Goal: Transaction & Acquisition: Book appointment/travel/reservation

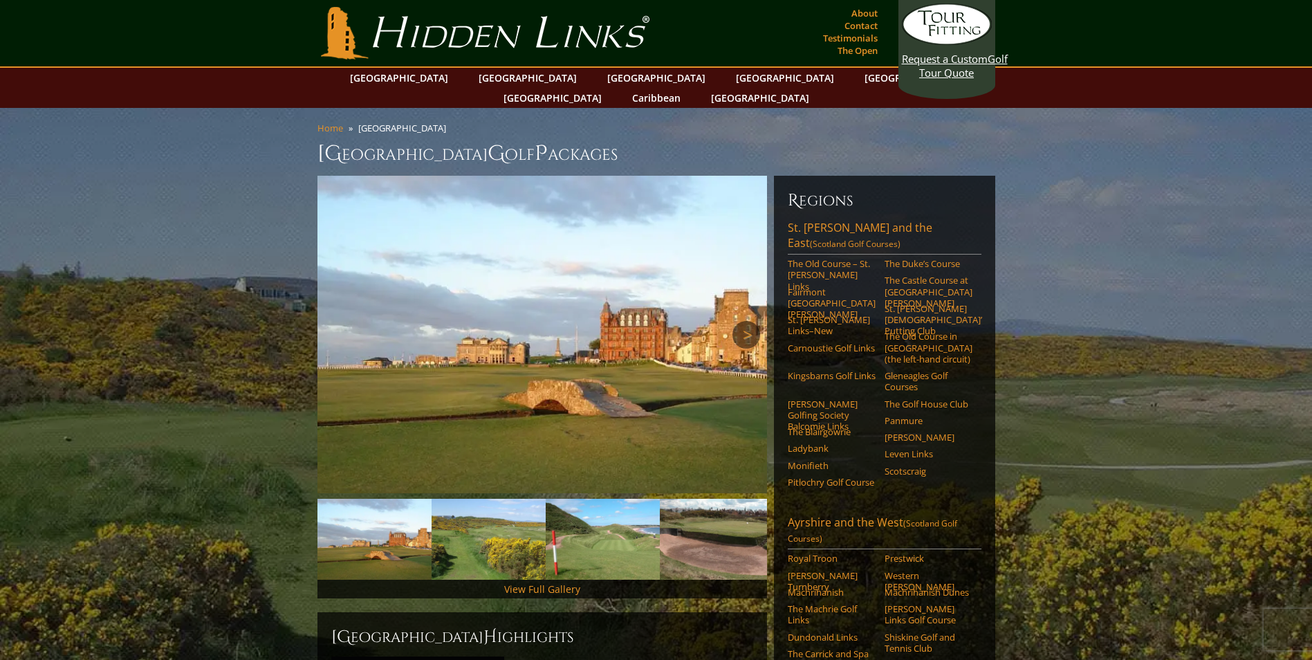
click at [746, 321] on link "Next" at bounding box center [746, 335] width 28 height 28
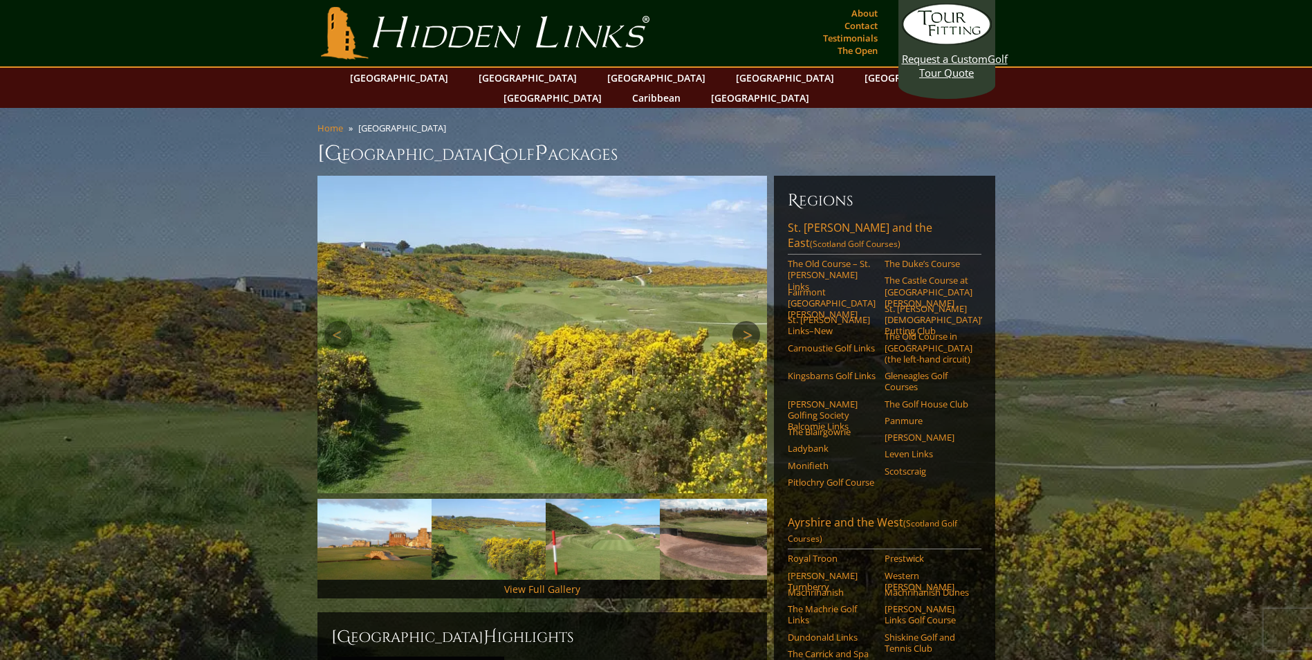
click at [746, 321] on link "Next" at bounding box center [746, 335] width 28 height 28
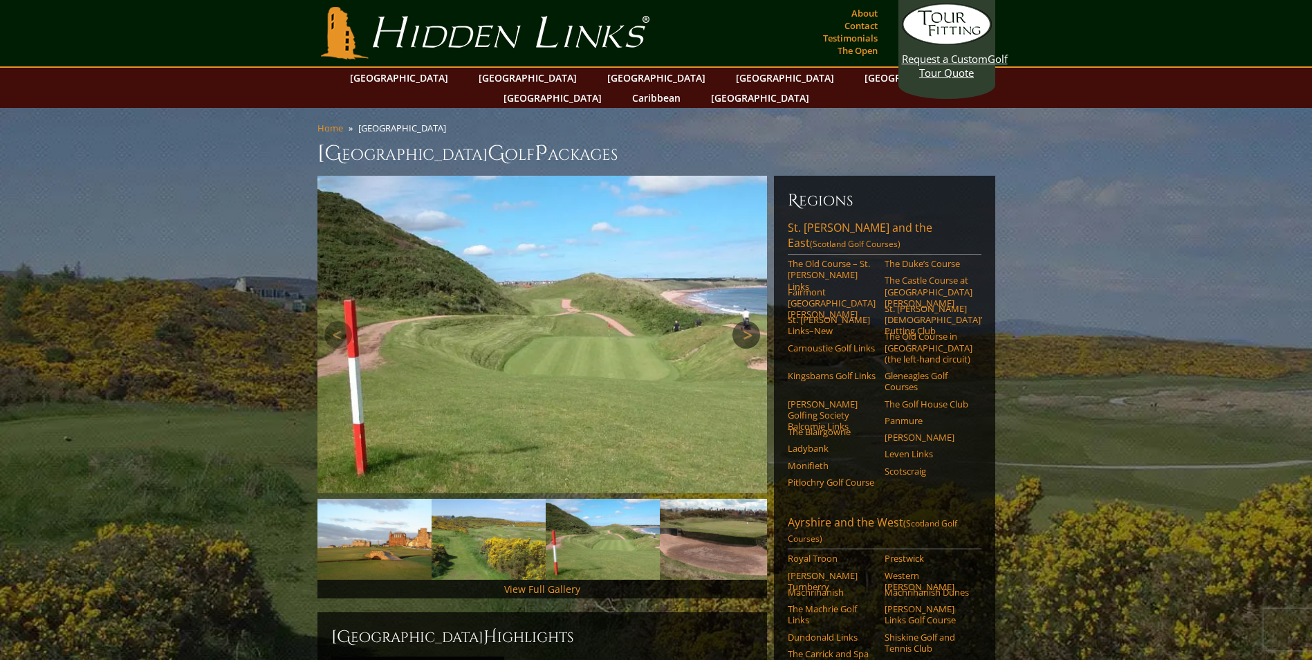
click at [746, 321] on link "Next" at bounding box center [746, 335] width 28 height 28
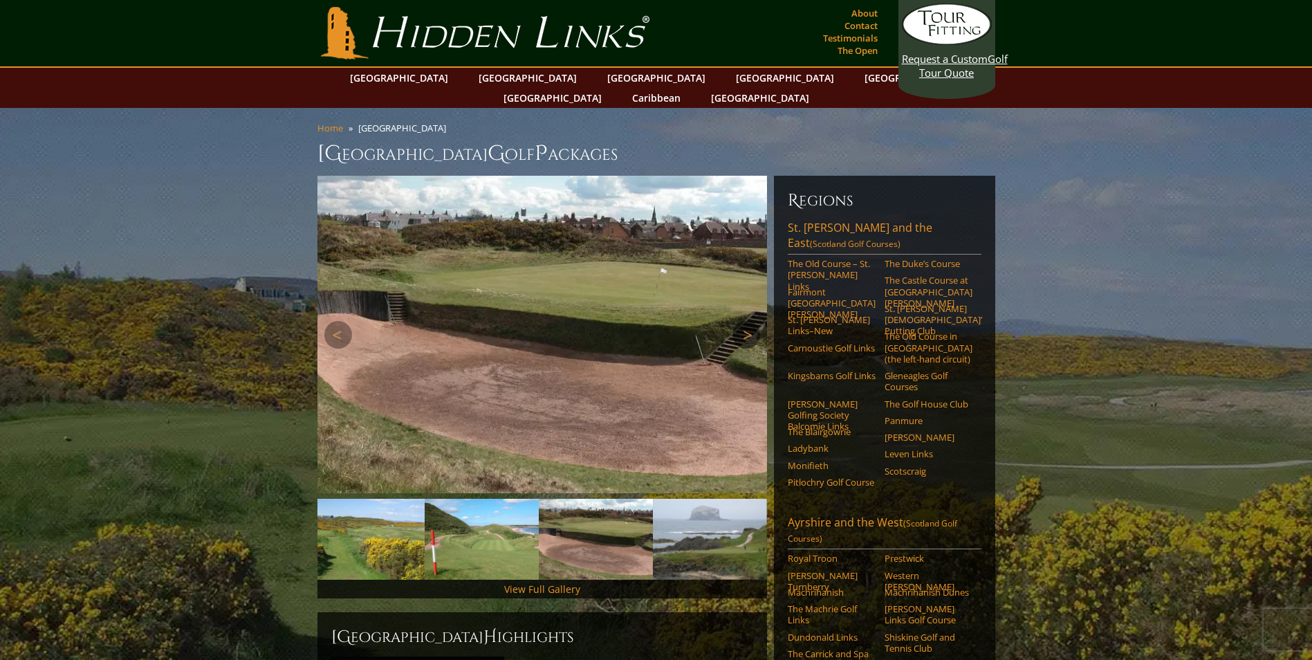
click at [746, 321] on link "Next" at bounding box center [746, 335] width 28 height 28
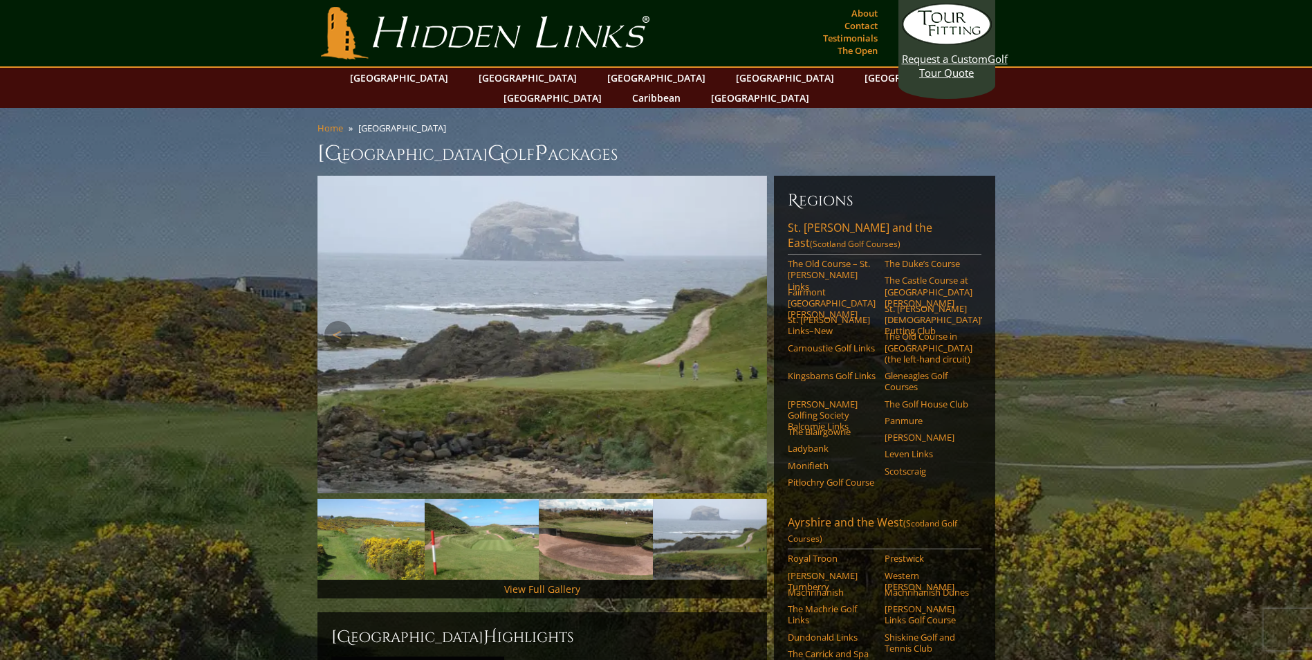
click at [746, 321] on link "Next" at bounding box center [746, 335] width 28 height 28
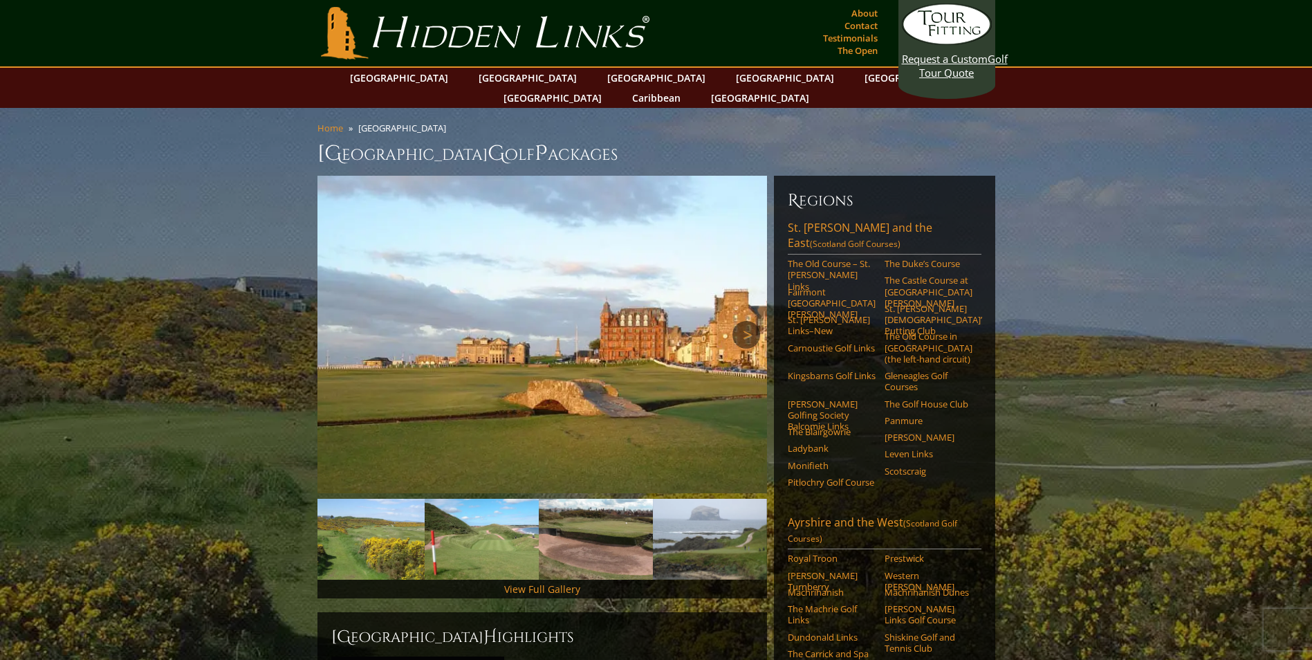
click at [746, 321] on link "Next" at bounding box center [746, 335] width 28 height 28
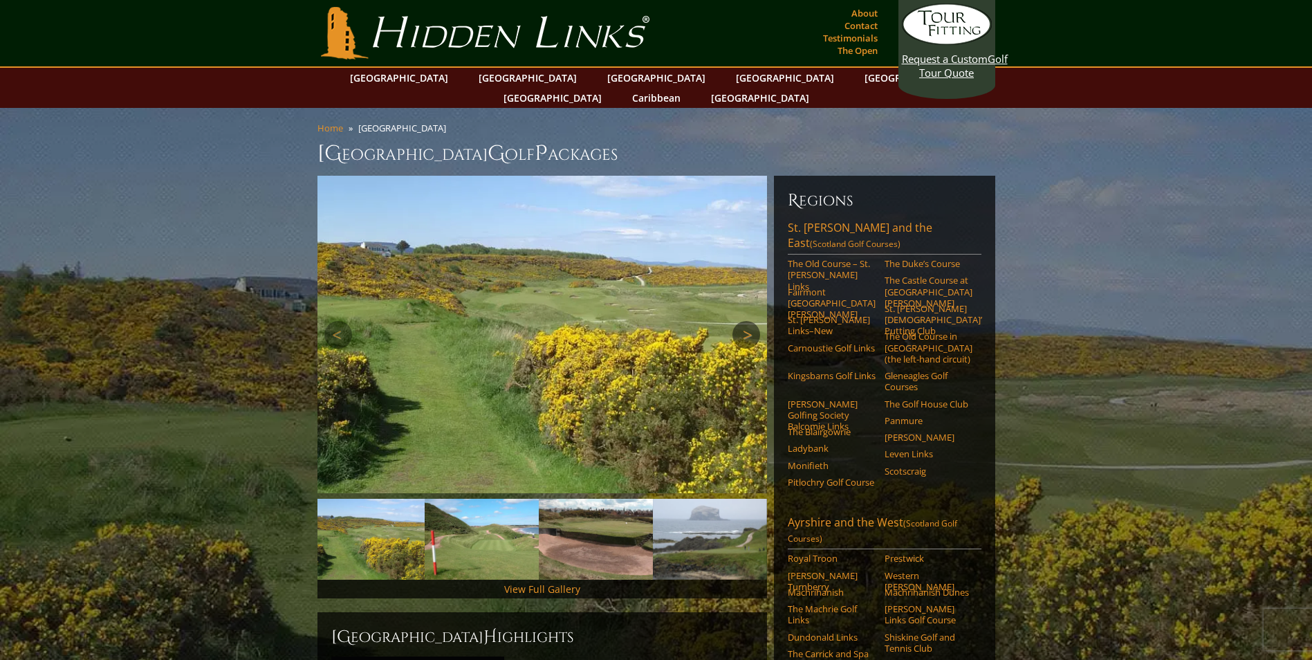
click at [746, 321] on link "Next" at bounding box center [746, 335] width 28 height 28
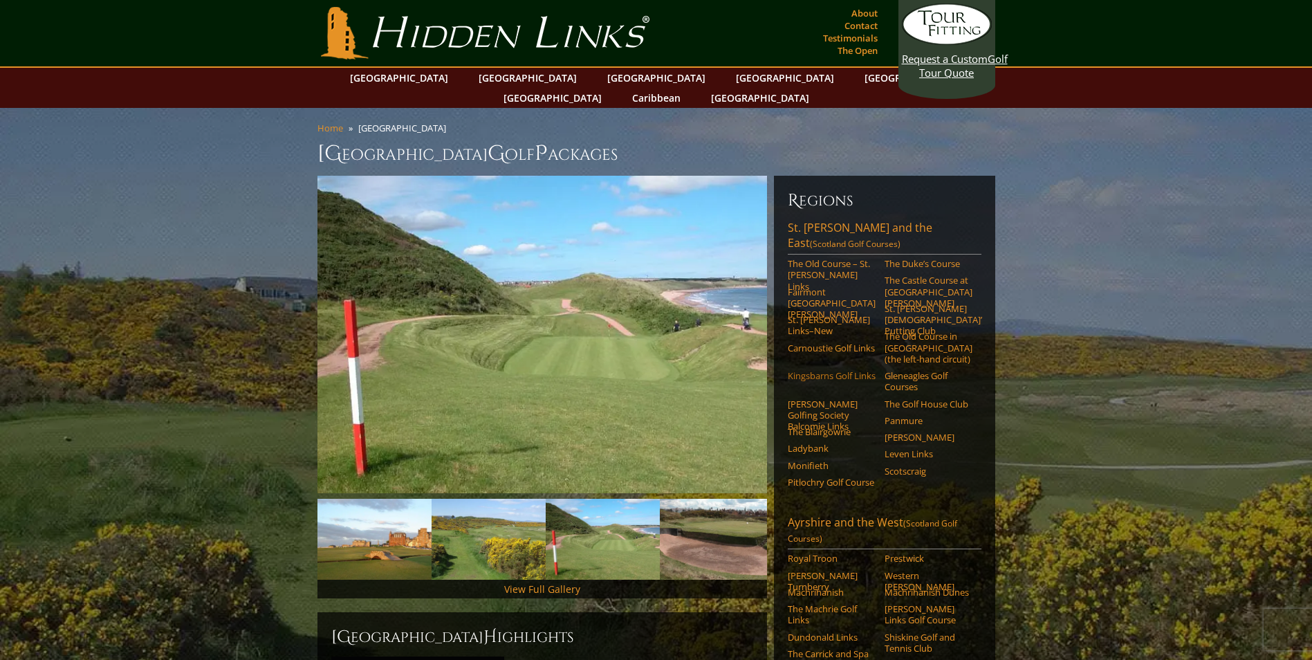
click at [793, 370] on link "Kingsbarns Golf Links" at bounding box center [832, 375] width 88 height 11
